Goal: Complete application form

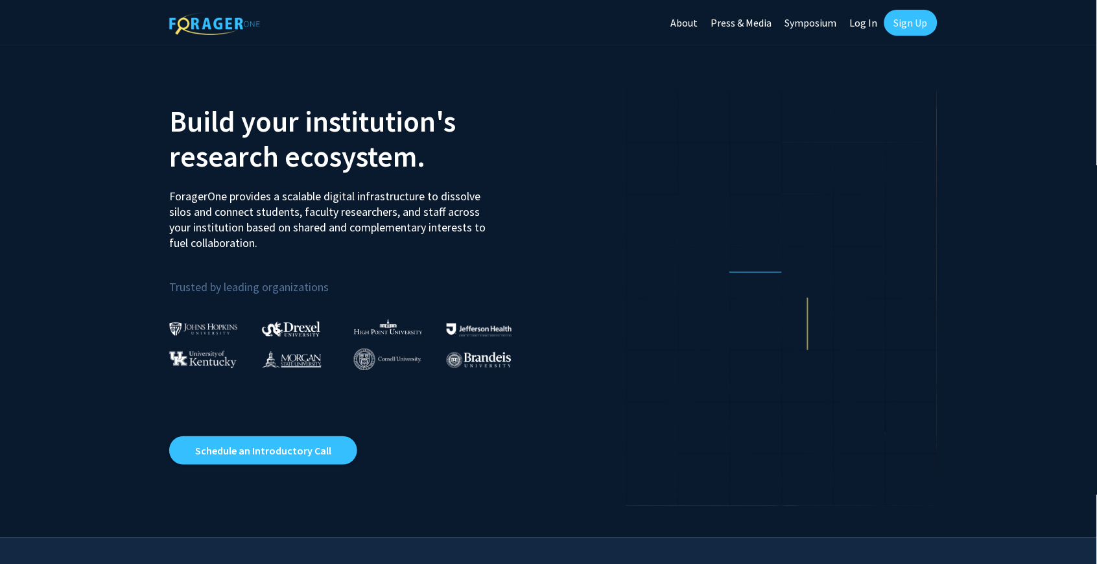
click at [856, 21] on link "Log In" at bounding box center [863, 22] width 41 height 45
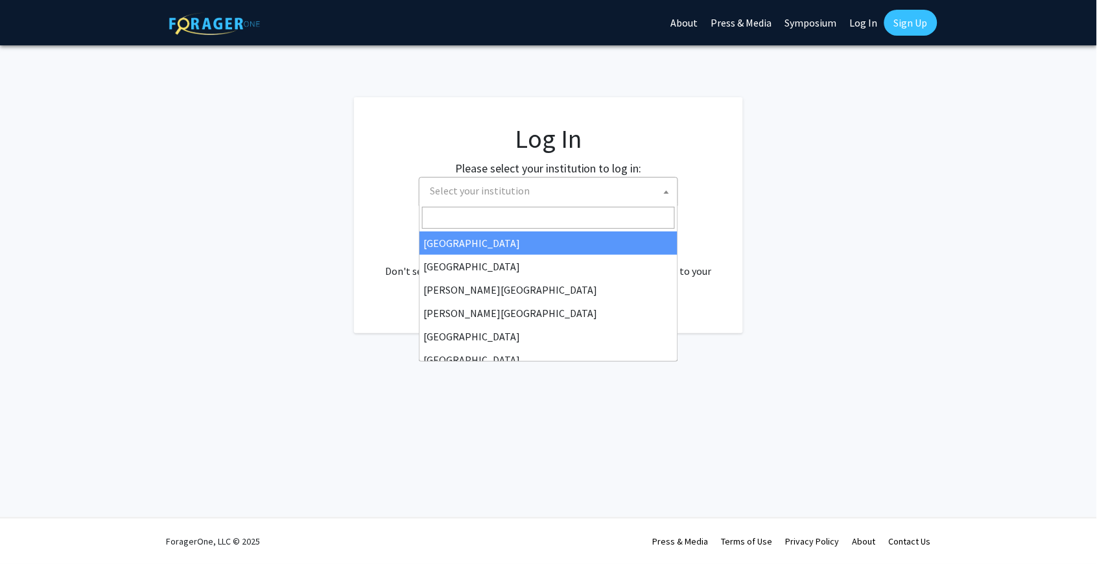
click at [576, 184] on span "Select your institution" at bounding box center [551, 191] width 253 height 27
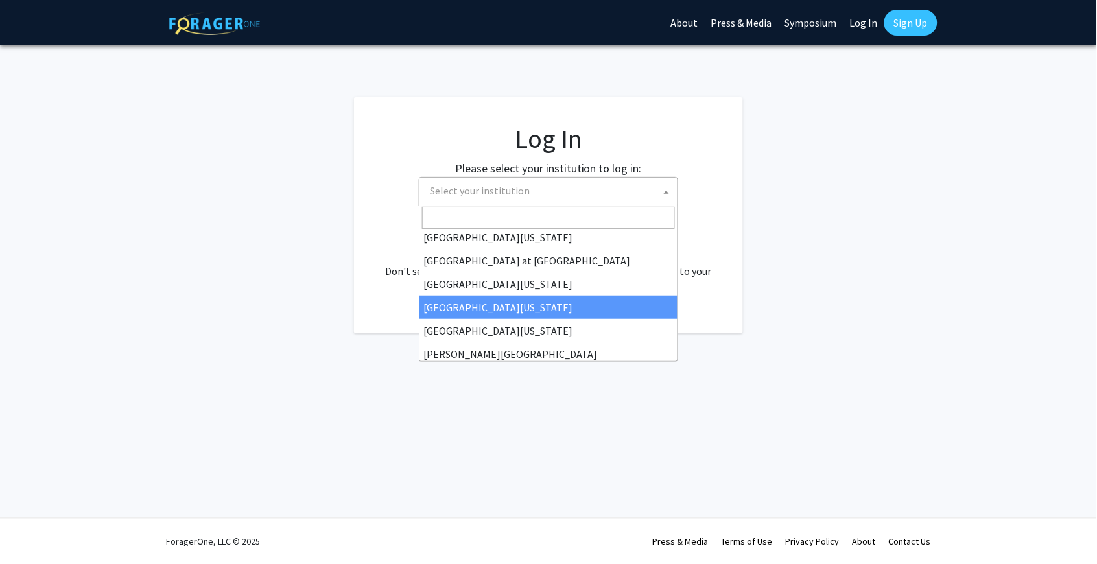
select select "31"
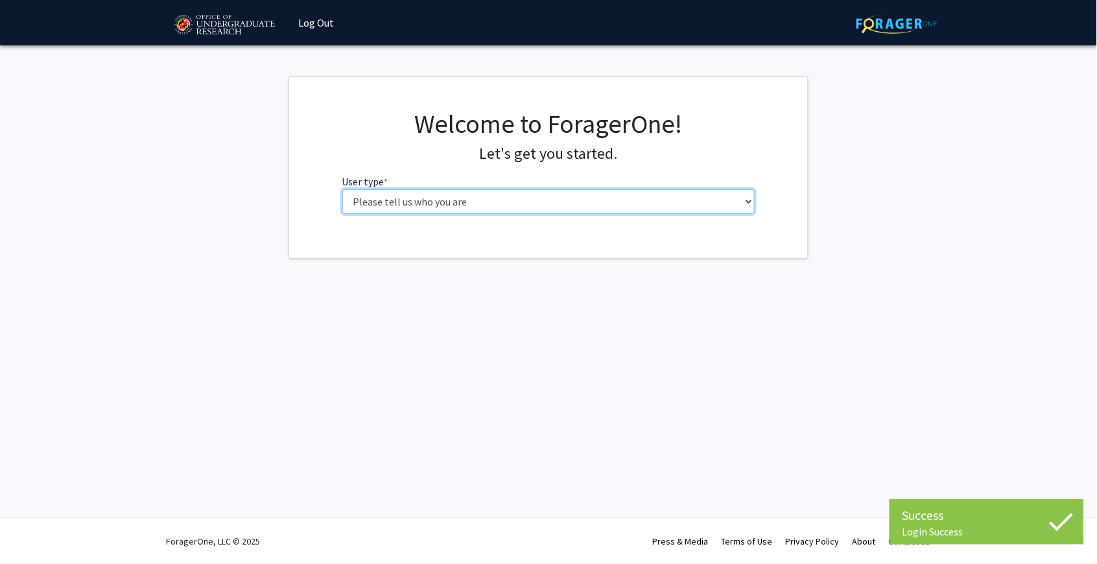
select select "1: undergrad"
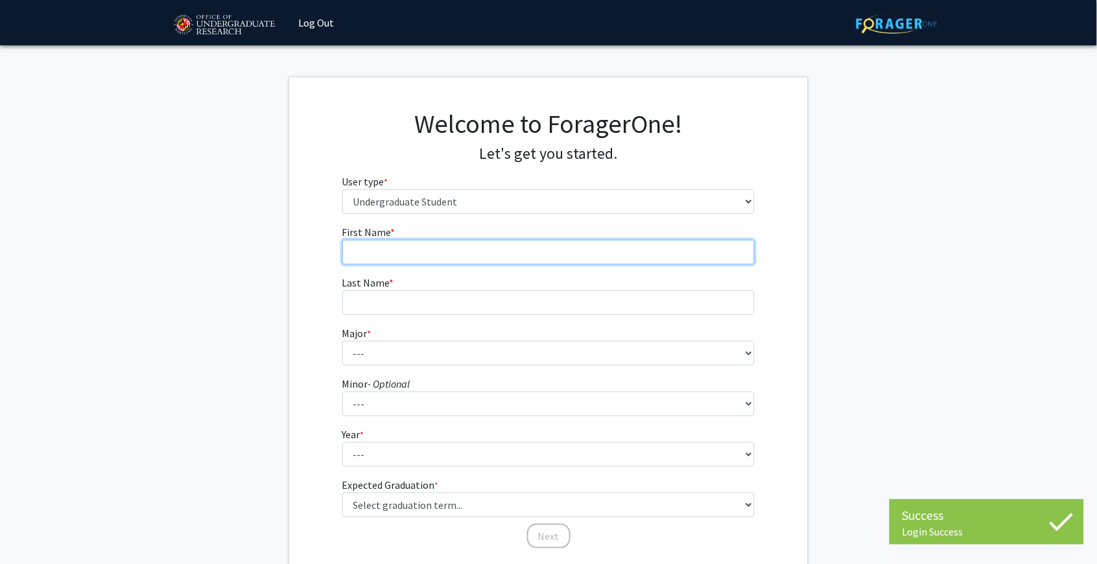
click at [564, 246] on input "First Name * required" at bounding box center [548, 252] width 413 height 25
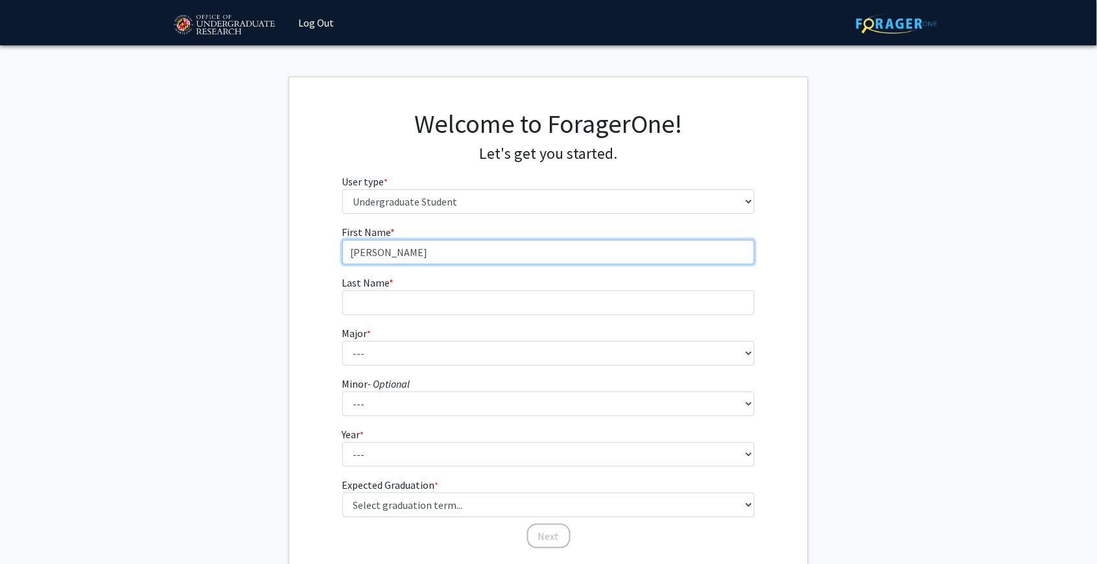
type input "Adelia"
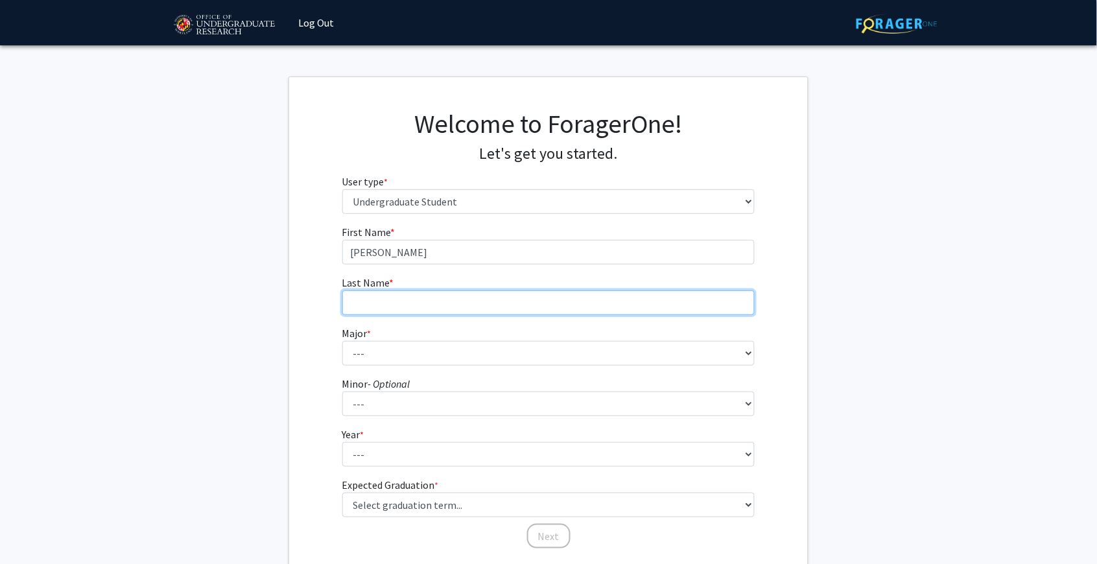
click at [543, 299] on input "Last Name * required" at bounding box center [548, 302] width 413 height 25
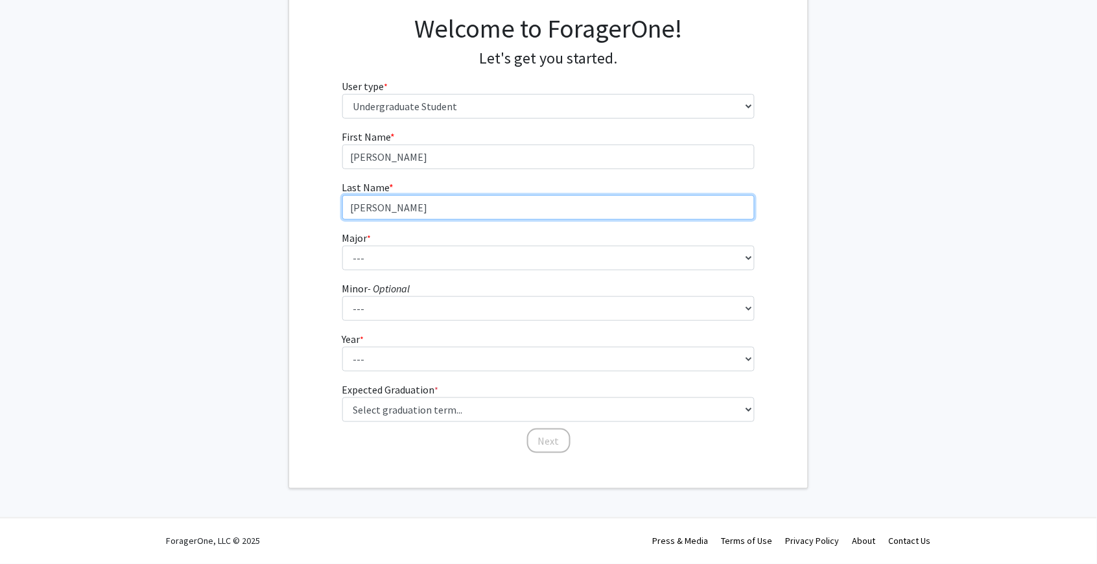
type input "Robitz"
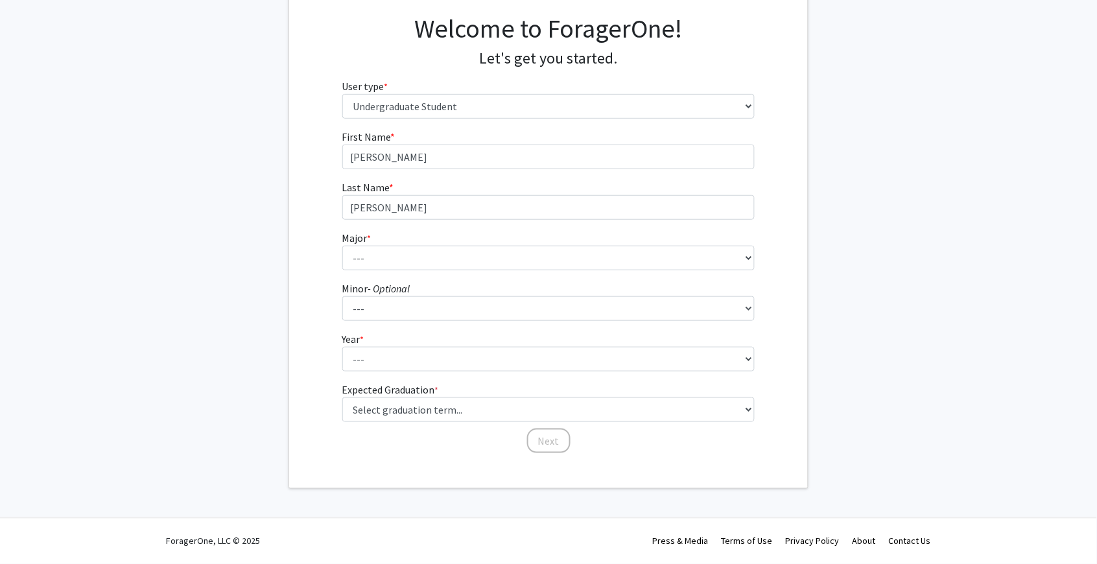
click at [394, 238] on fg-select "Major * required --- Accounting Aerospace Engineering African American and Afri…" at bounding box center [548, 250] width 413 height 40
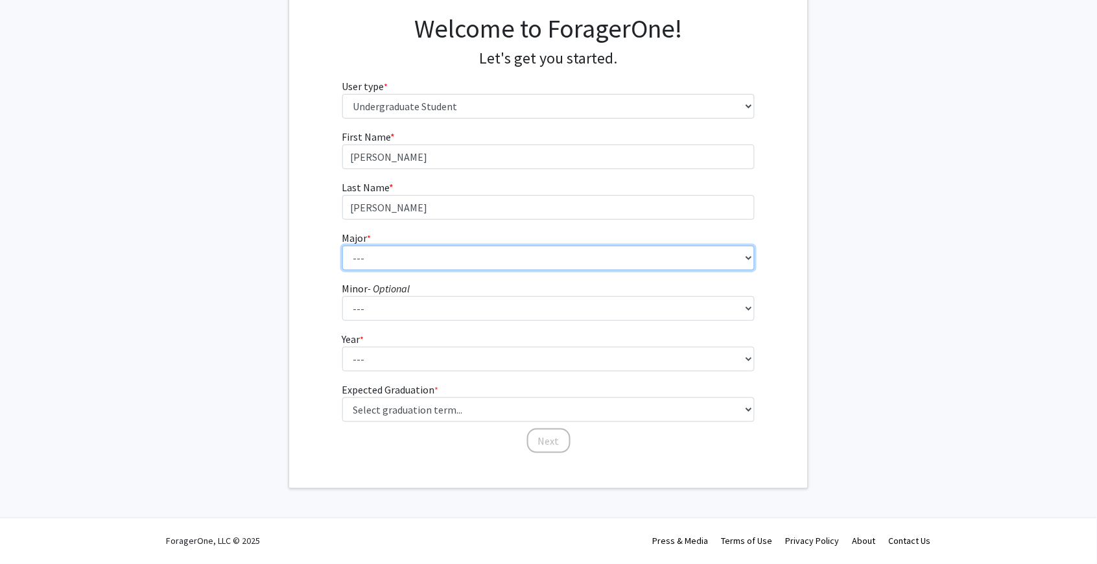
select select "63: 2364"
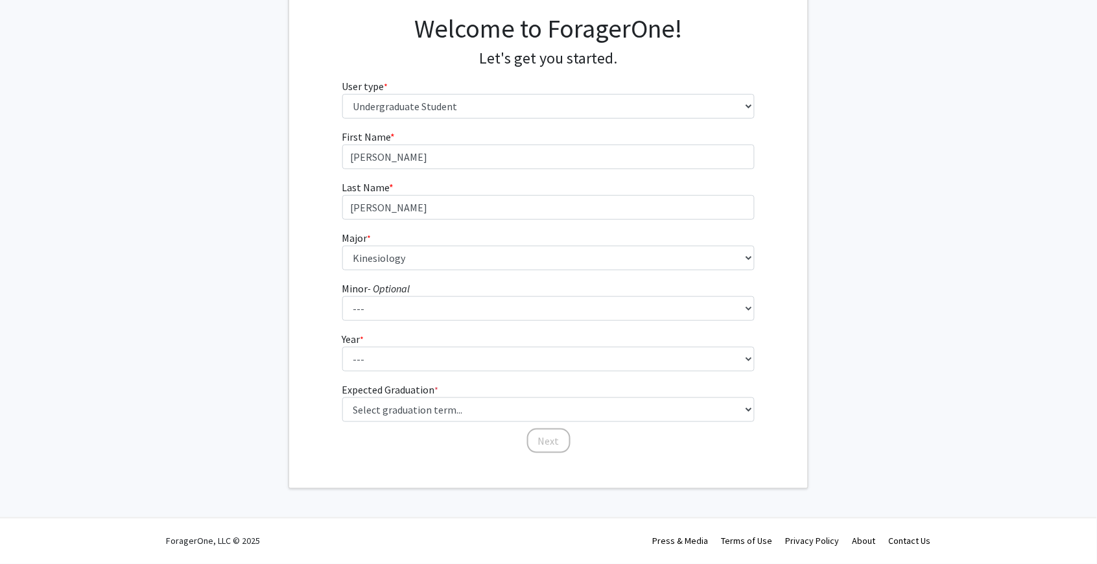
click at [495, 383] on fg-graduation-dropdown "Expected Graduation * required Select graduation term... Spring 2025 Summer 202…" at bounding box center [548, 402] width 413 height 40
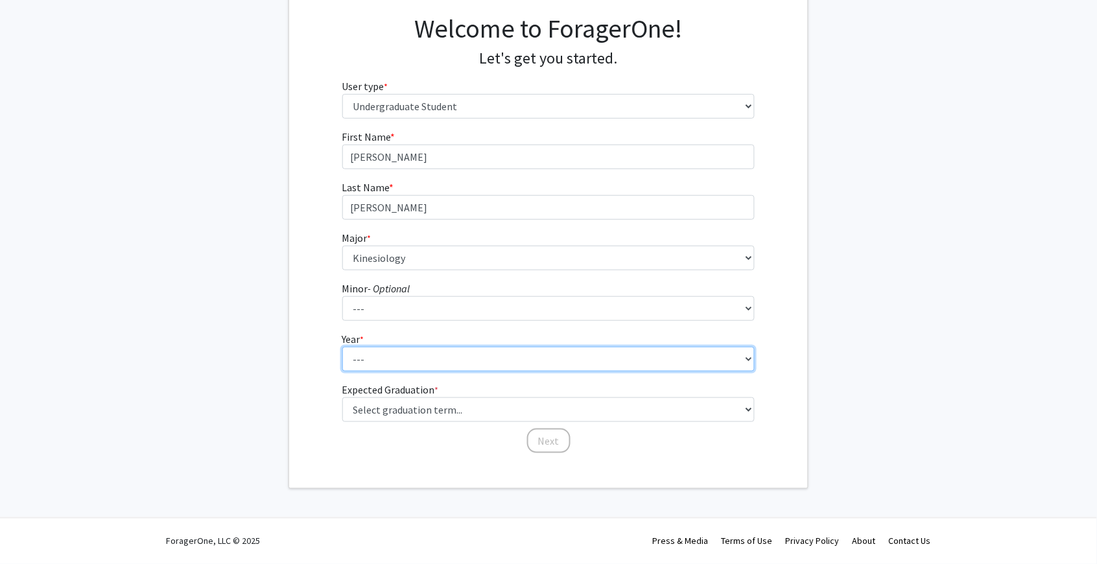
select select "2: sophomore"
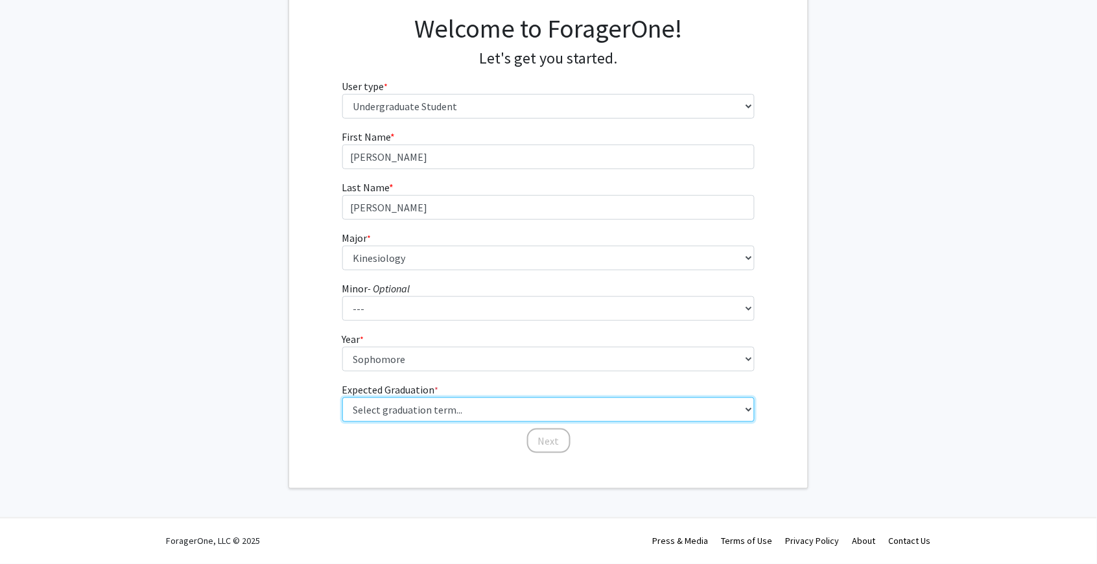
select select "13: spring_2028"
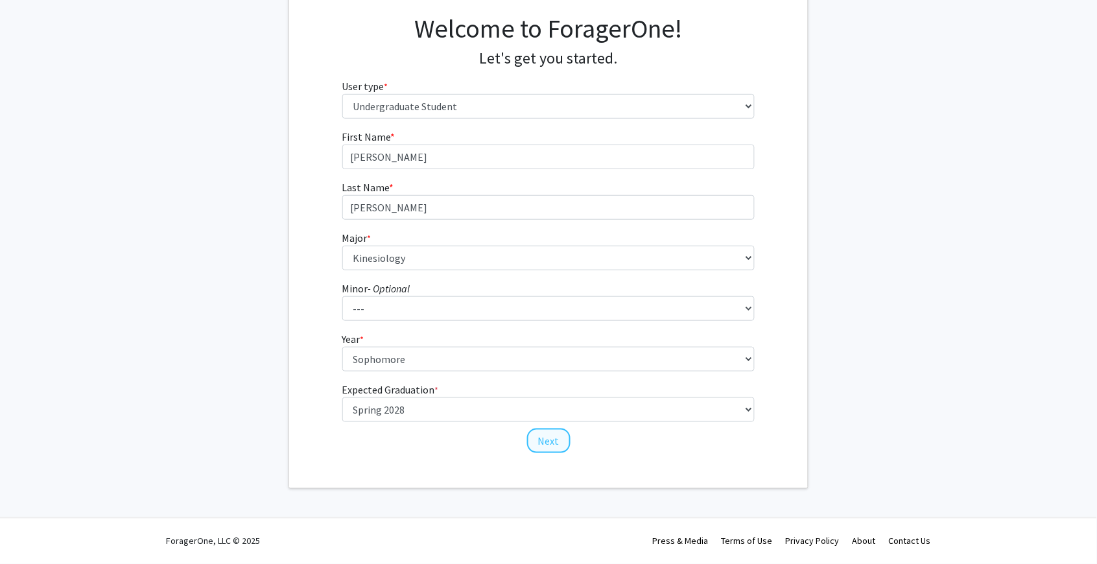
click at [556, 445] on button "Next" at bounding box center [548, 440] width 43 height 25
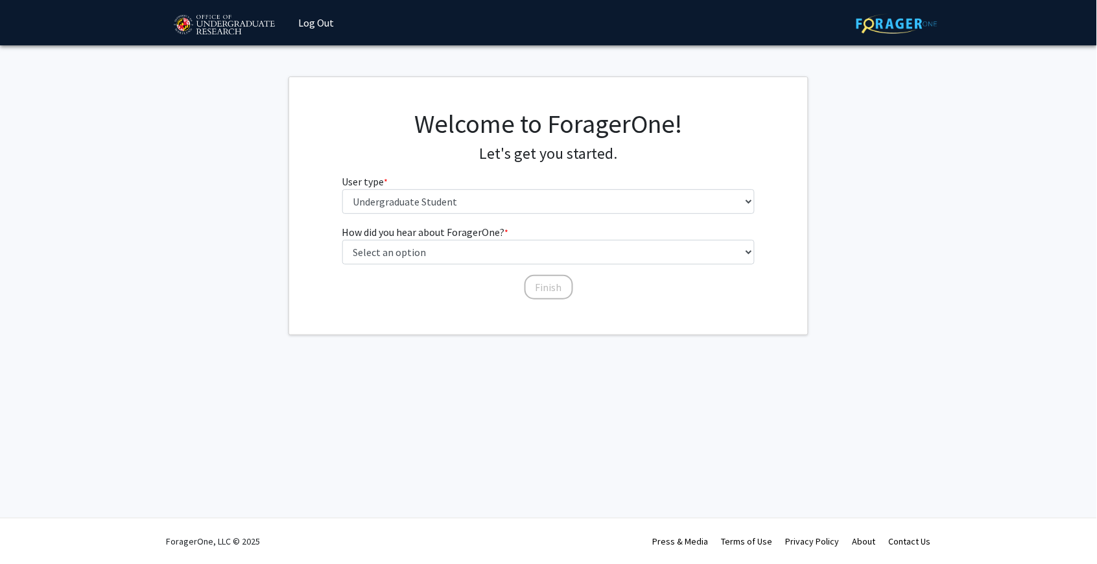
scroll to position [0, 0]
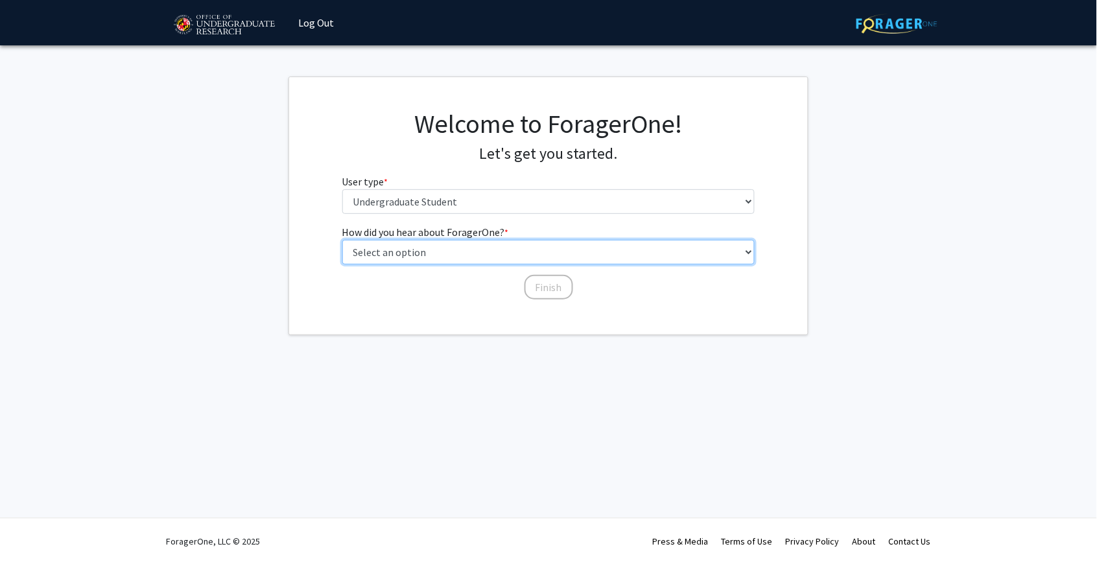
select select "1: peer_recommendation"
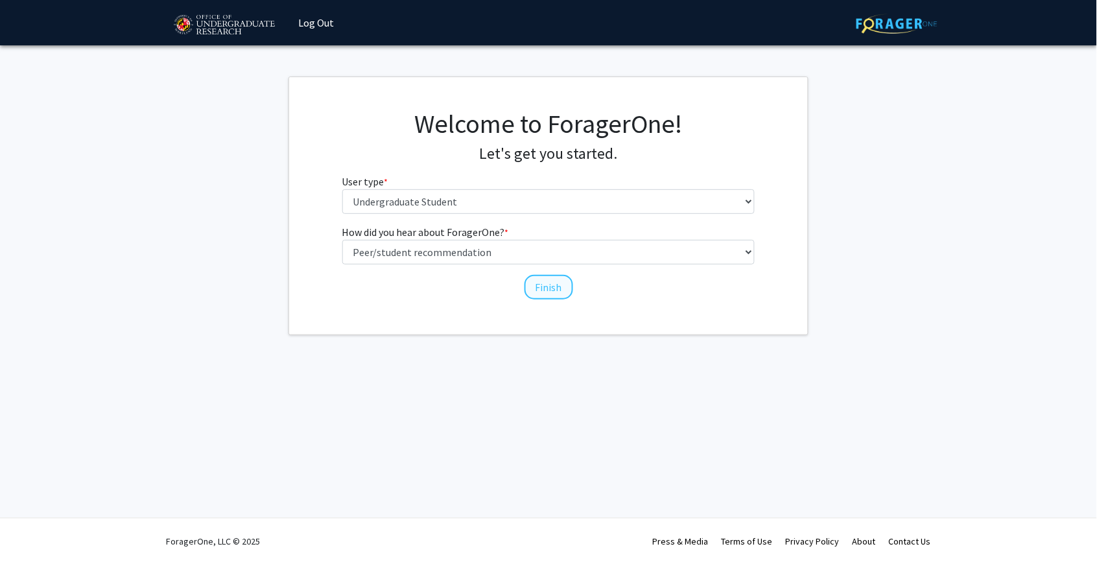
click at [543, 288] on button "Finish" at bounding box center [548, 287] width 49 height 25
